Goal: Transaction & Acquisition: Download file/media

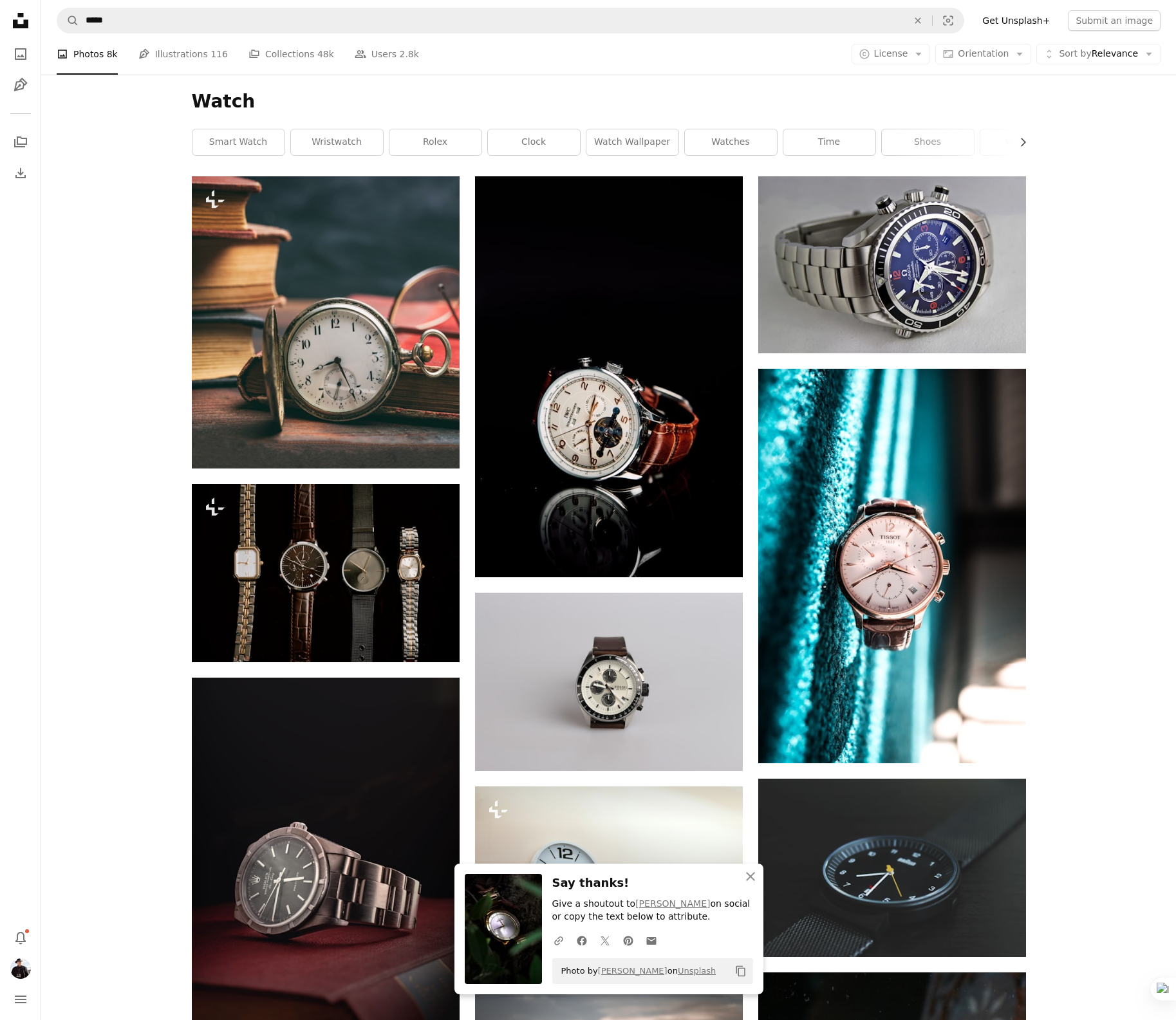
scroll to position [29255, 0]
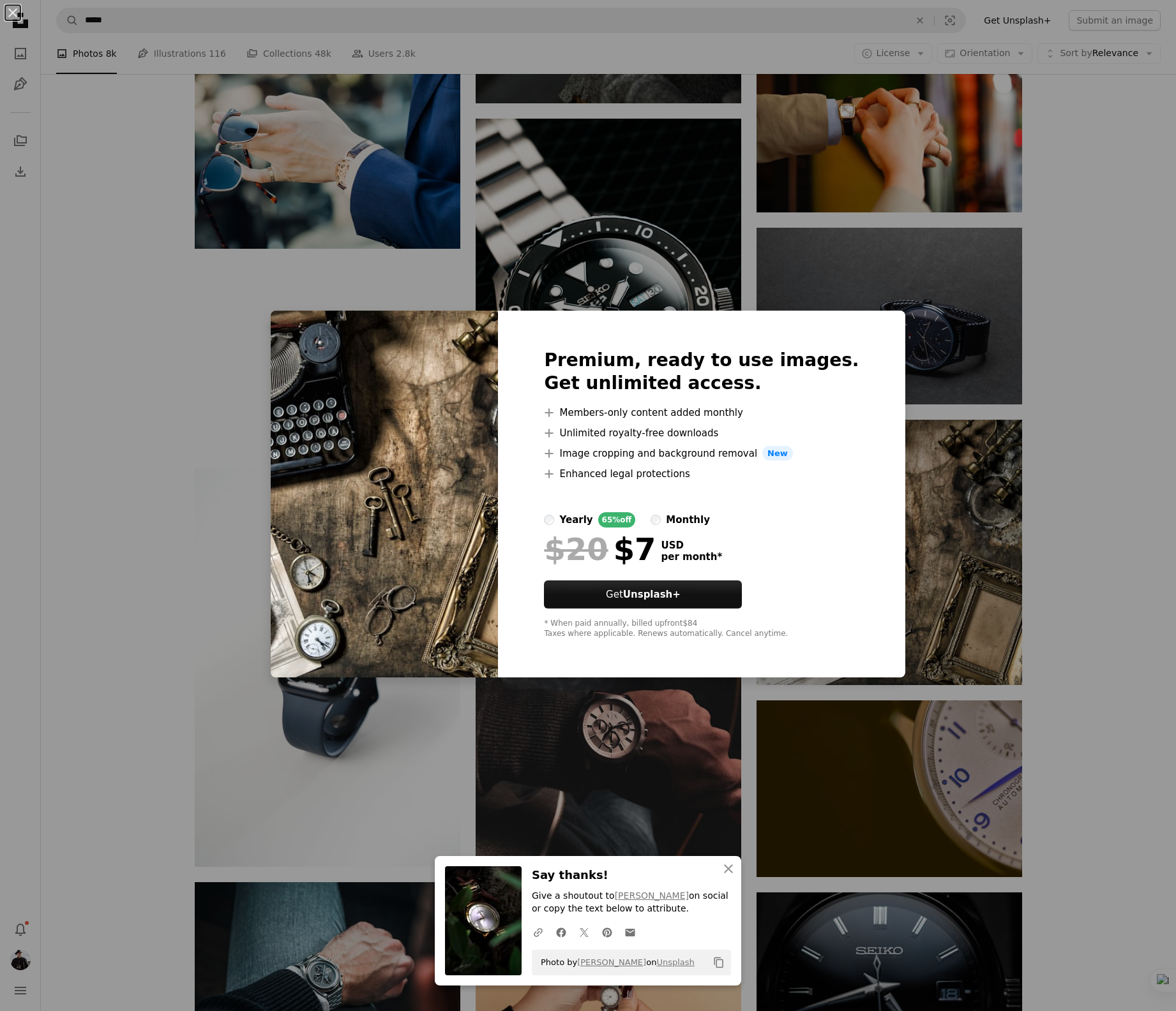
click at [1060, 525] on div "An X shape Premium, ready to use images. Get unlimited access. A plus sign Memb…" at bounding box center [588, 505] width 1176 height 1011
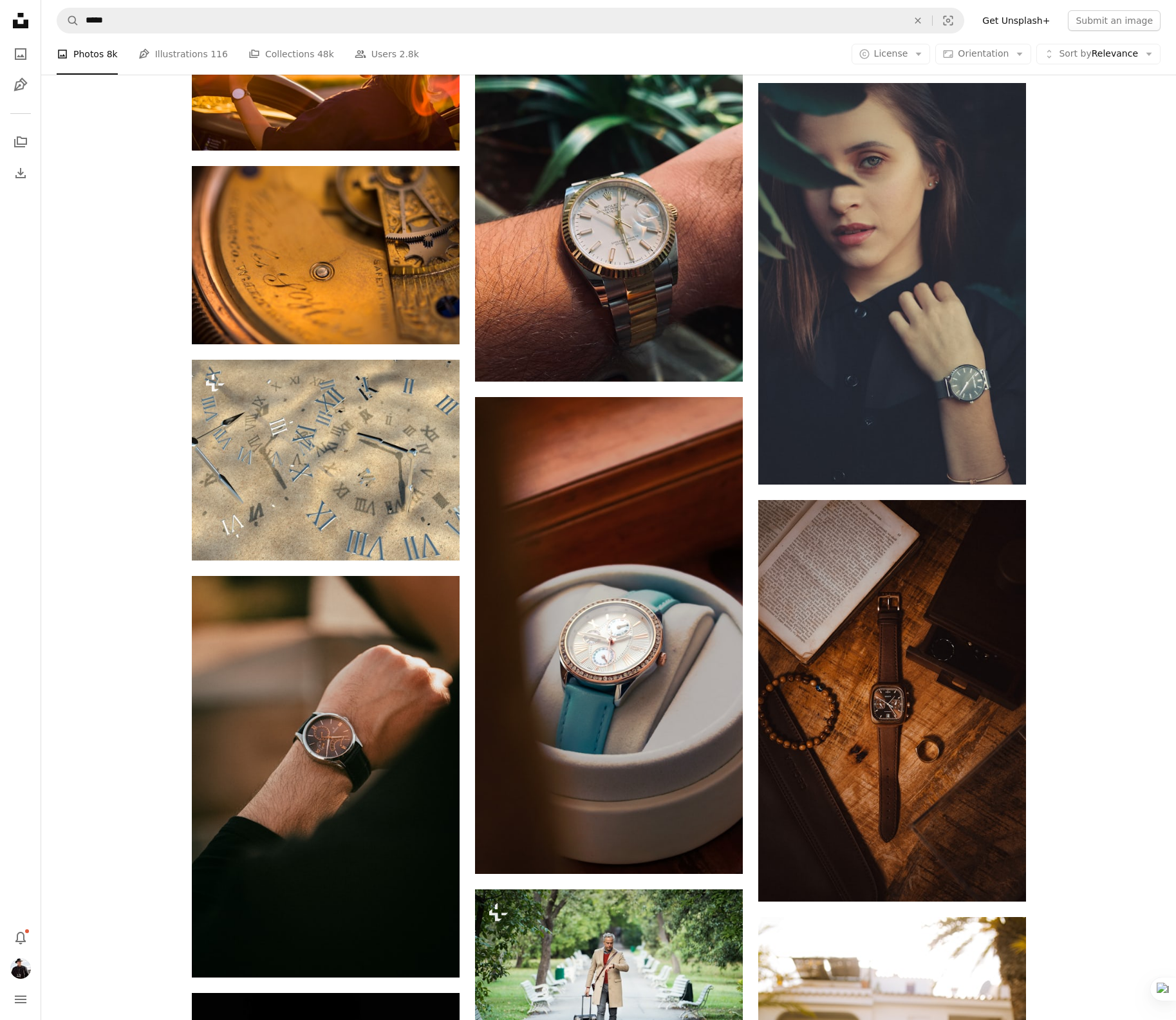
scroll to position [31408, 0]
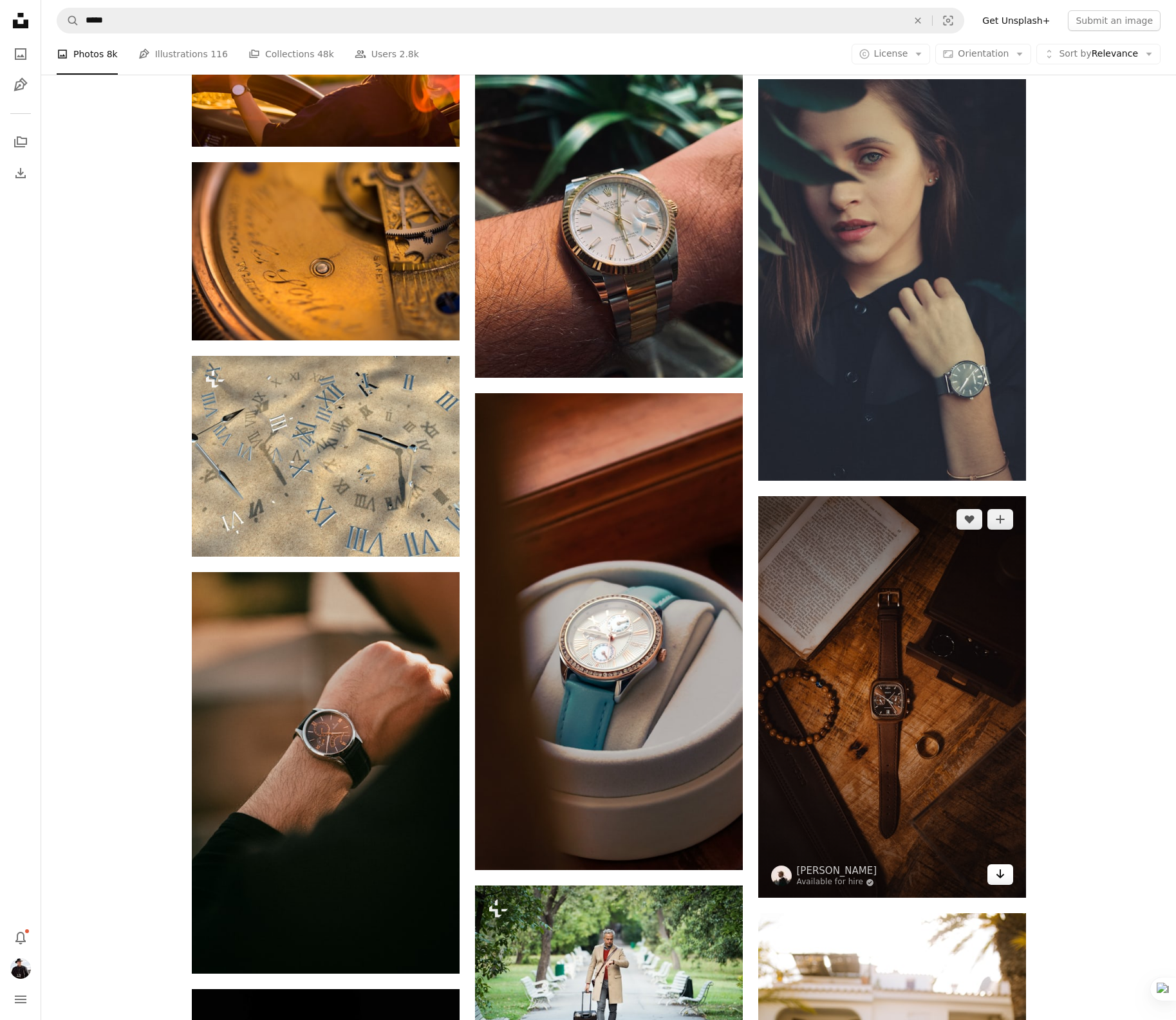
click at [999, 882] on icon "Arrow pointing down" at bounding box center [1000, 874] width 10 height 15
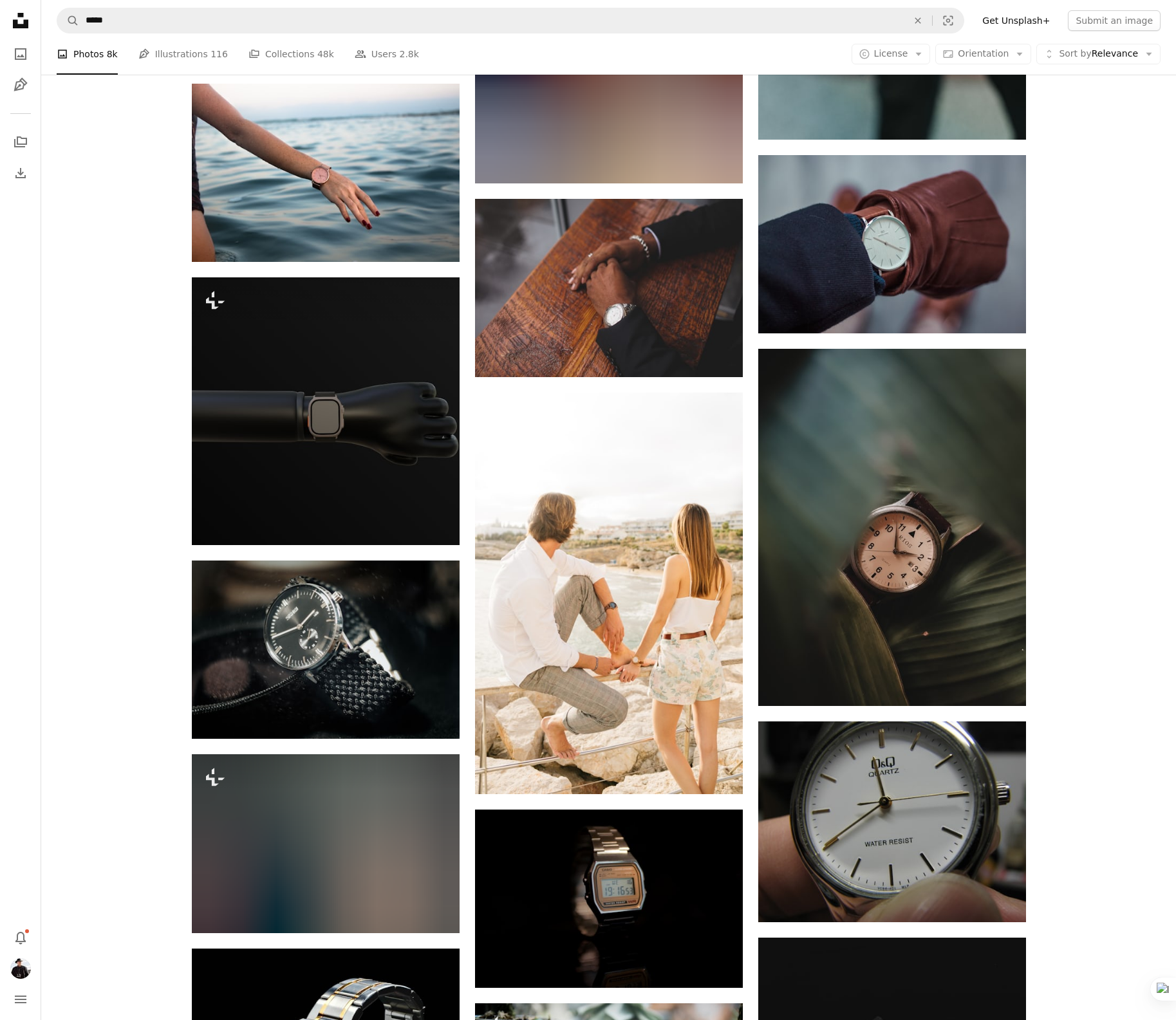
scroll to position [34535, 0]
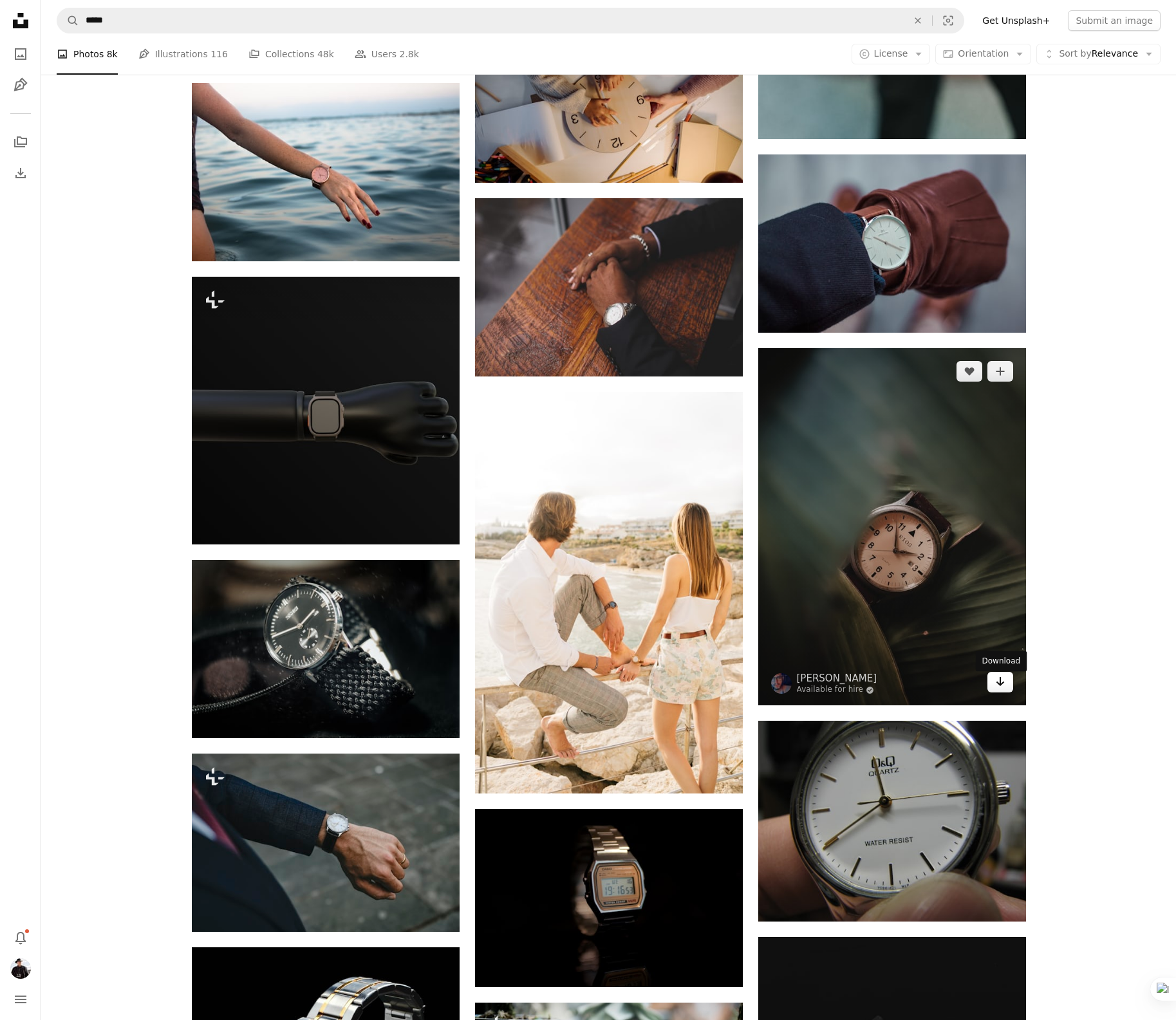
click at [996, 686] on icon "Download" at bounding box center [1000, 681] width 9 height 9
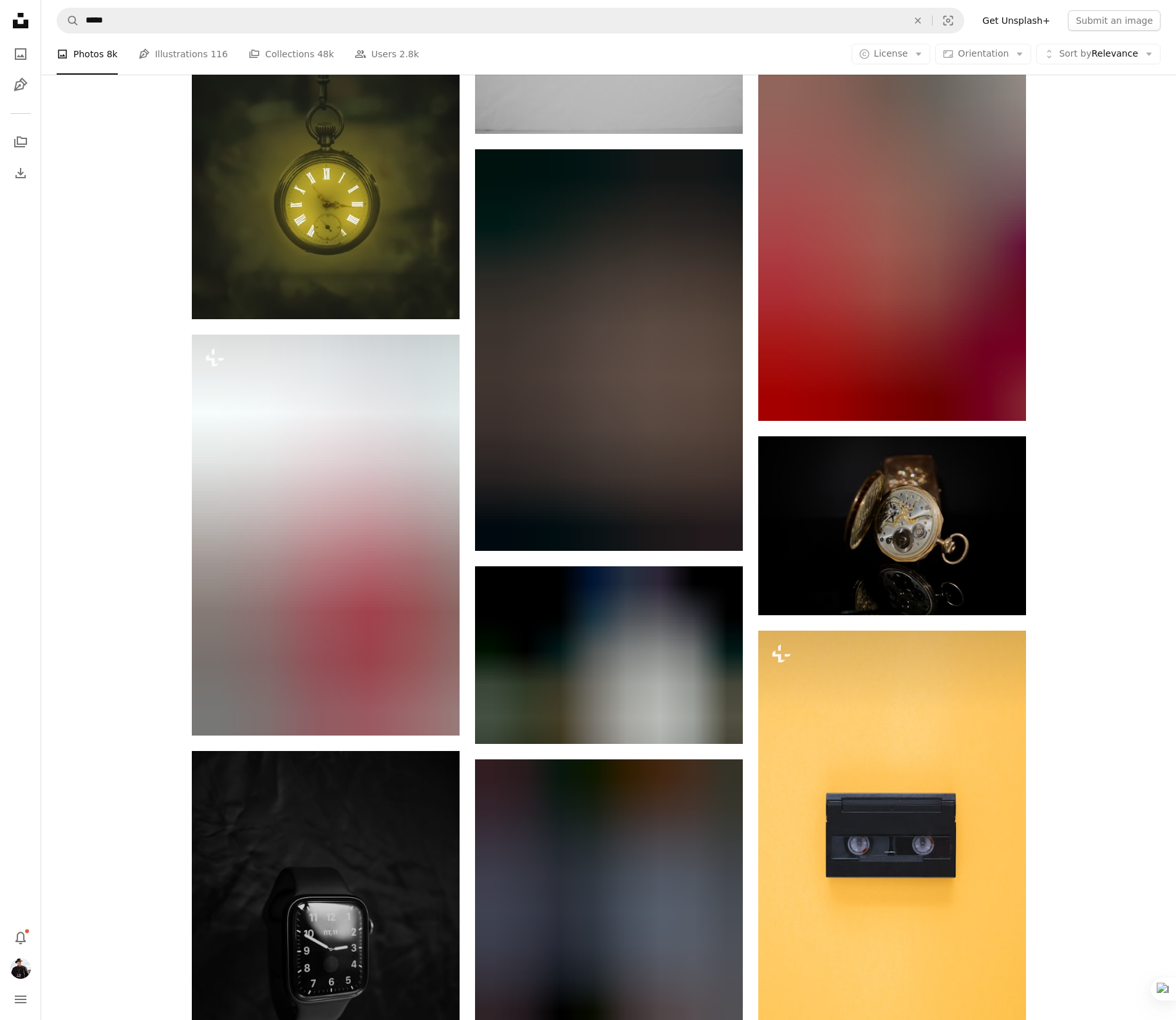
scroll to position [44235, 0]
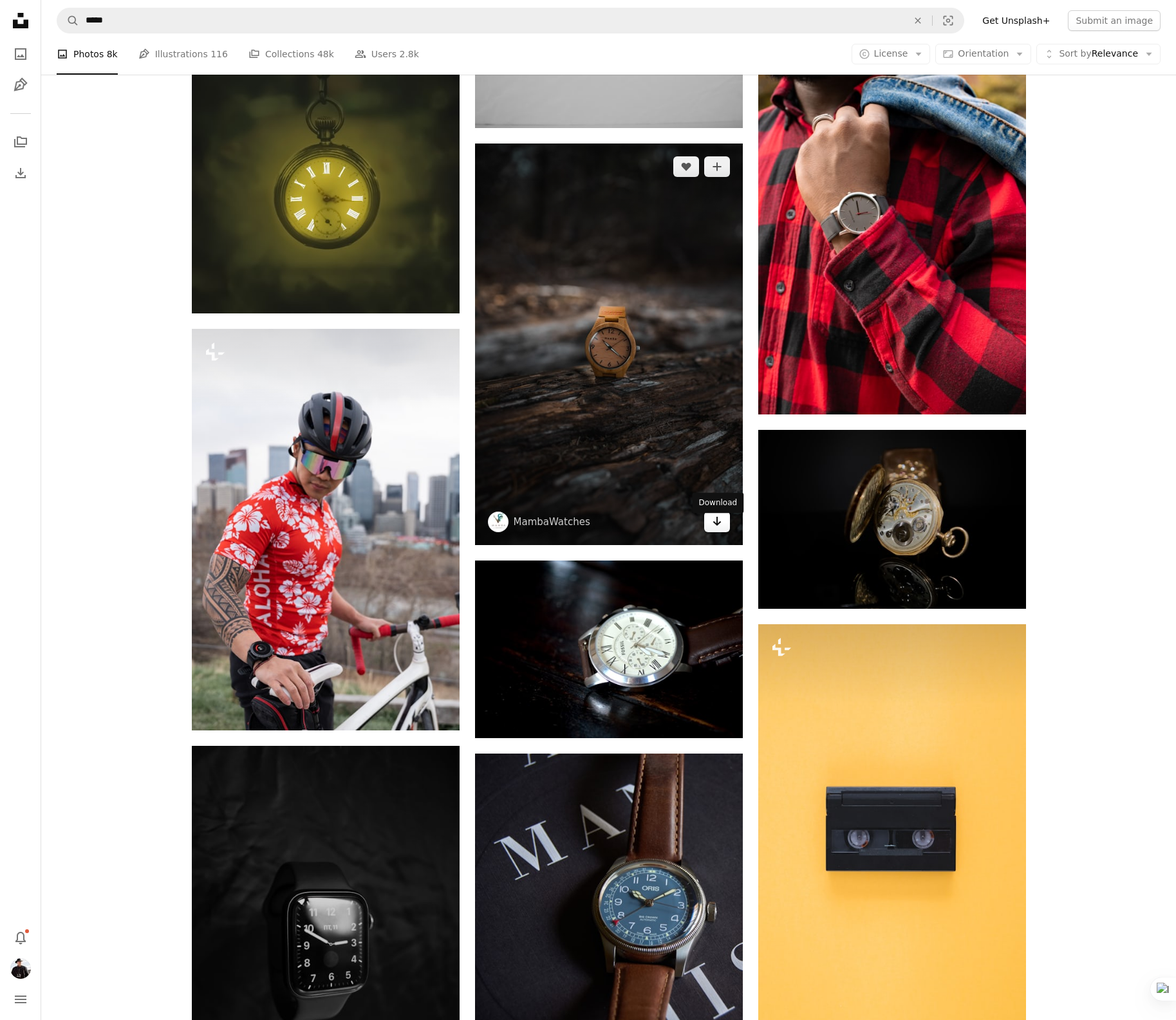
click at [713, 529] on icon "Arrow pointing down" at bounding box center [717, 521] width 10 height 15
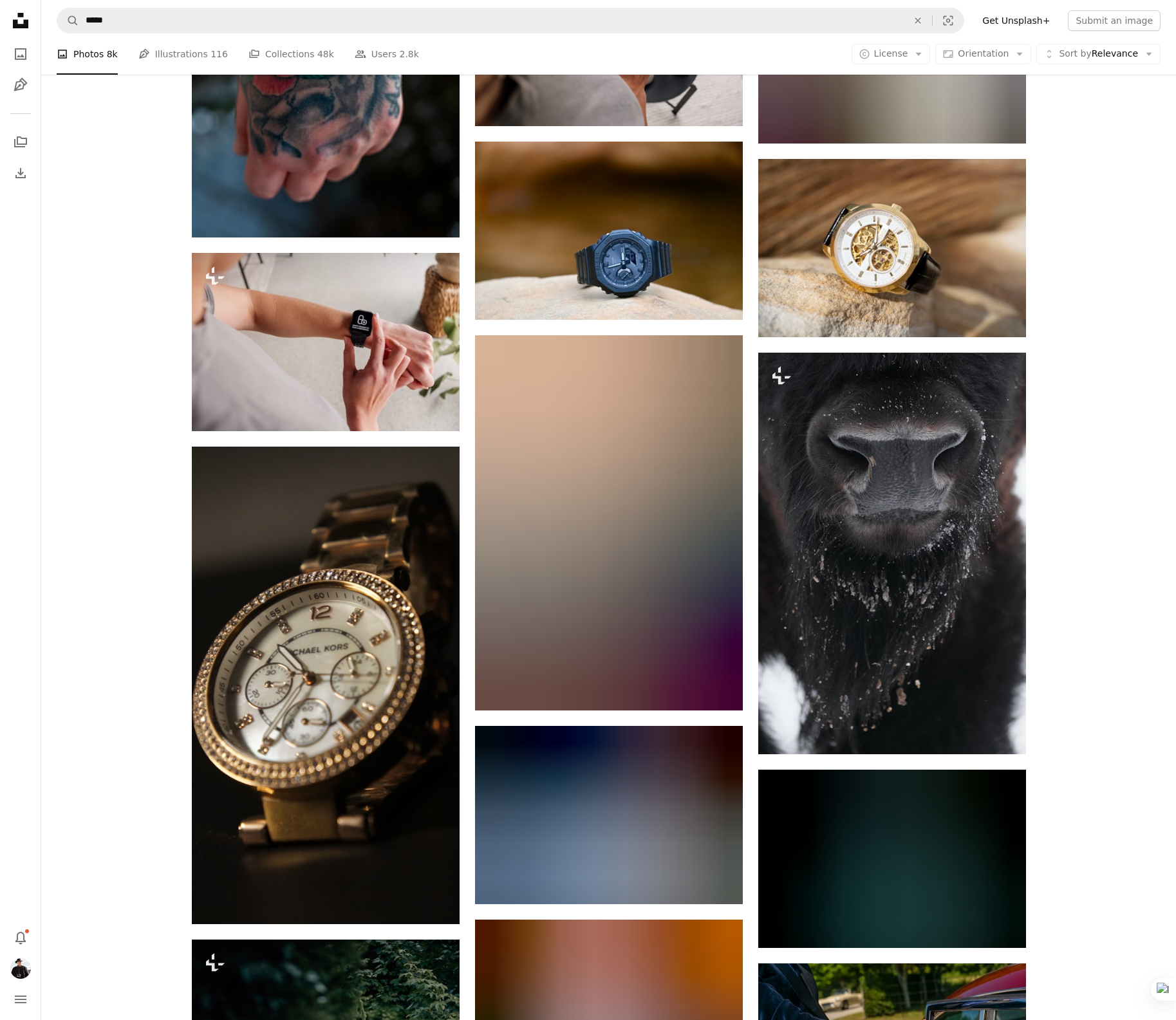
scroll to position [52151, 0]
